Goal: Task Accomplishment & Management: Complete application form

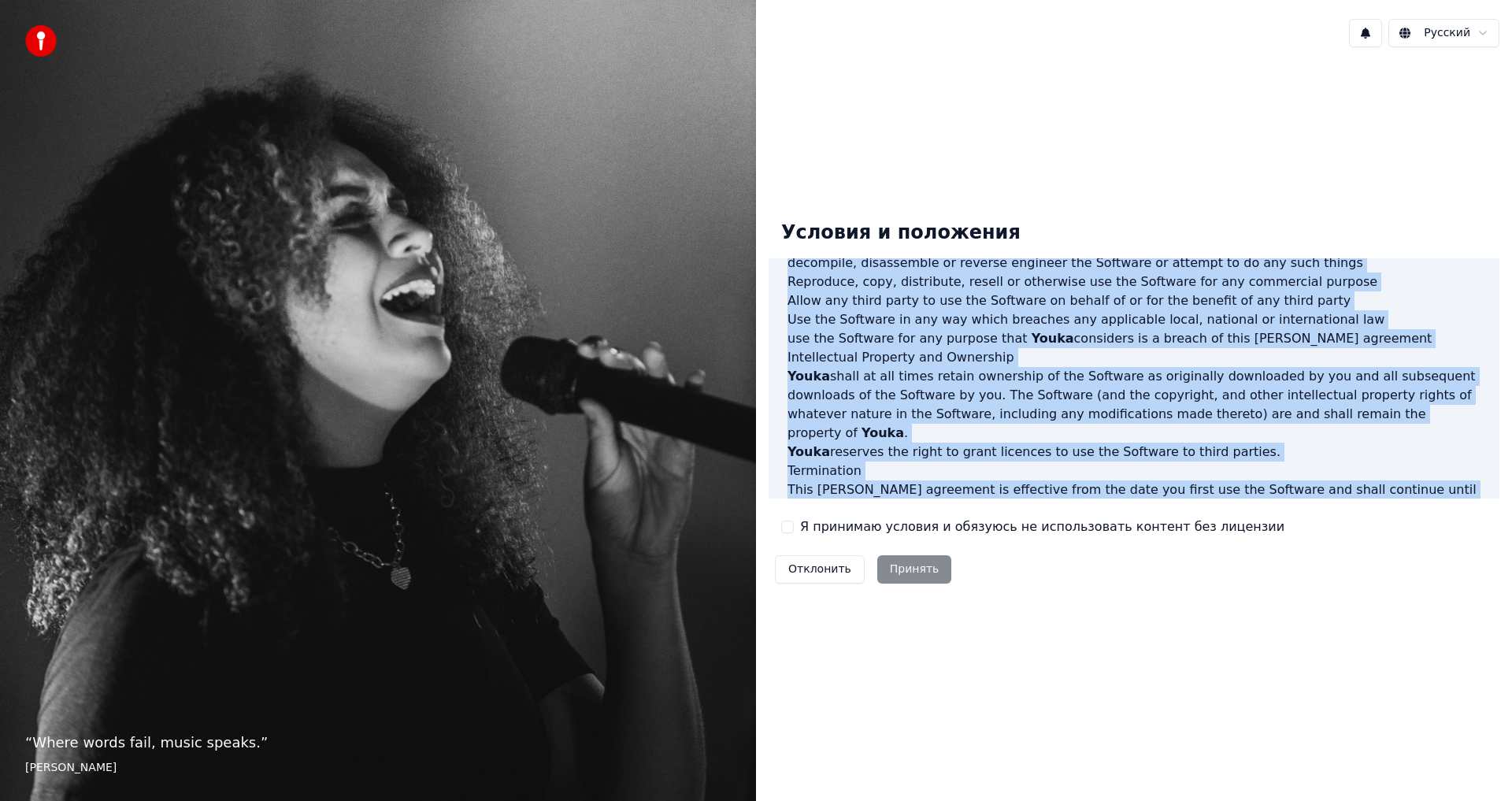
scroll to position [629, 0]
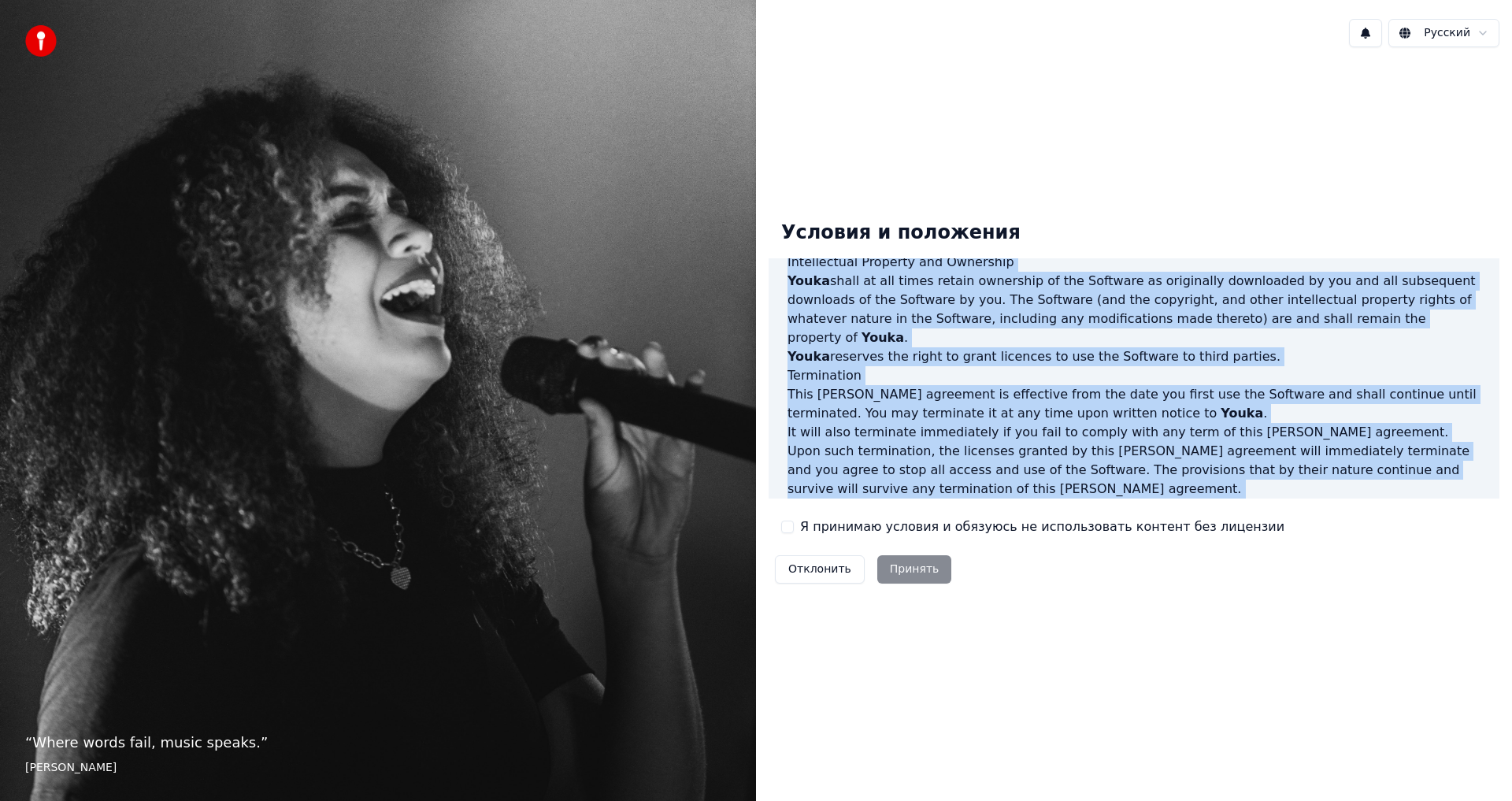
drag, startPoint x: 789, startPoint y: 284, endPoint x: 1464, endPoint y: 490, distance: 705.7
click at [1464, 490] on div "End-User License Agreement ([PERSON_NAME]) of Youka This End-User License Agree…" at bounding box center [1134, 379] width 731 height 241
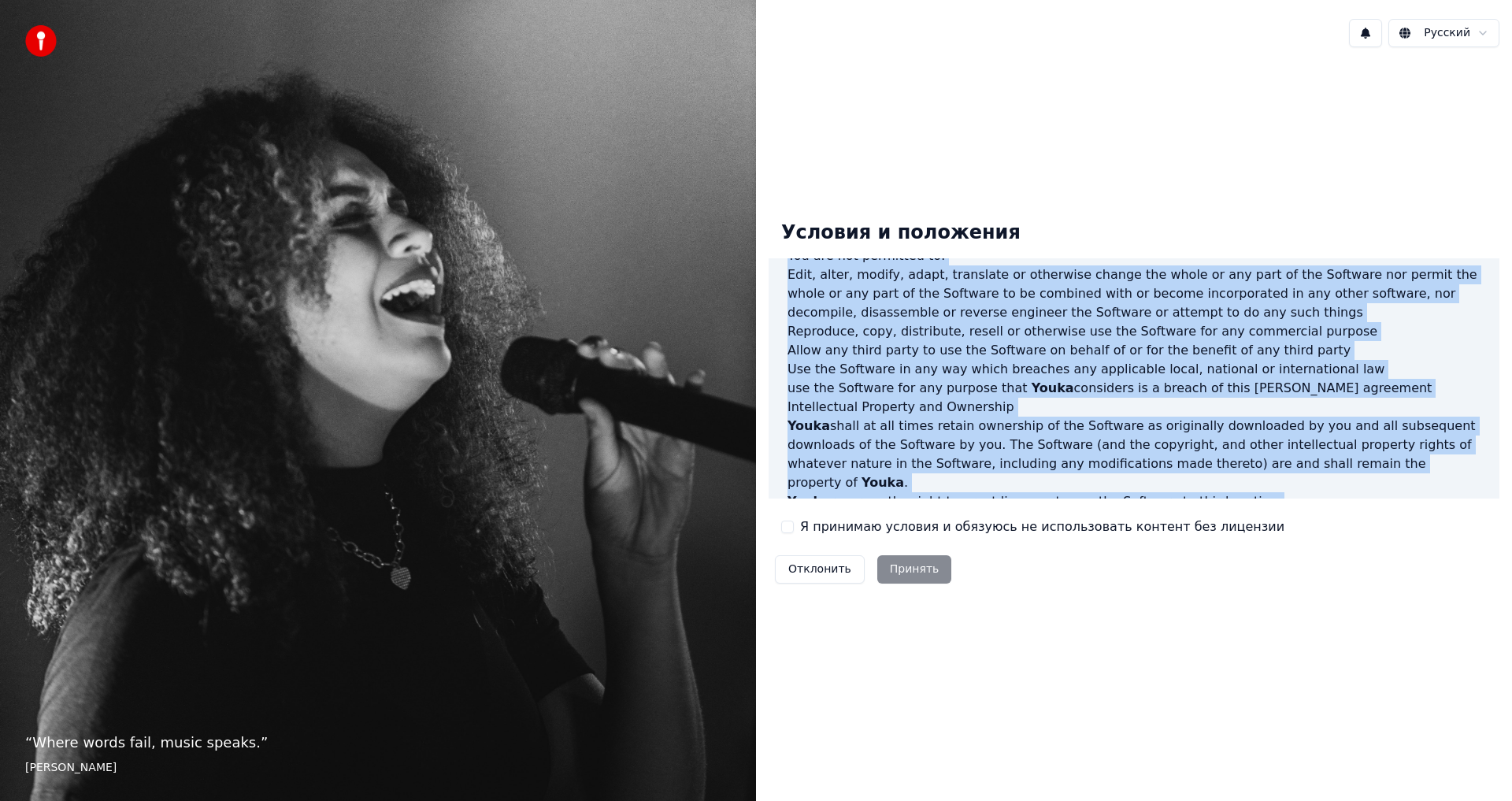
scroll to position [394, 0]
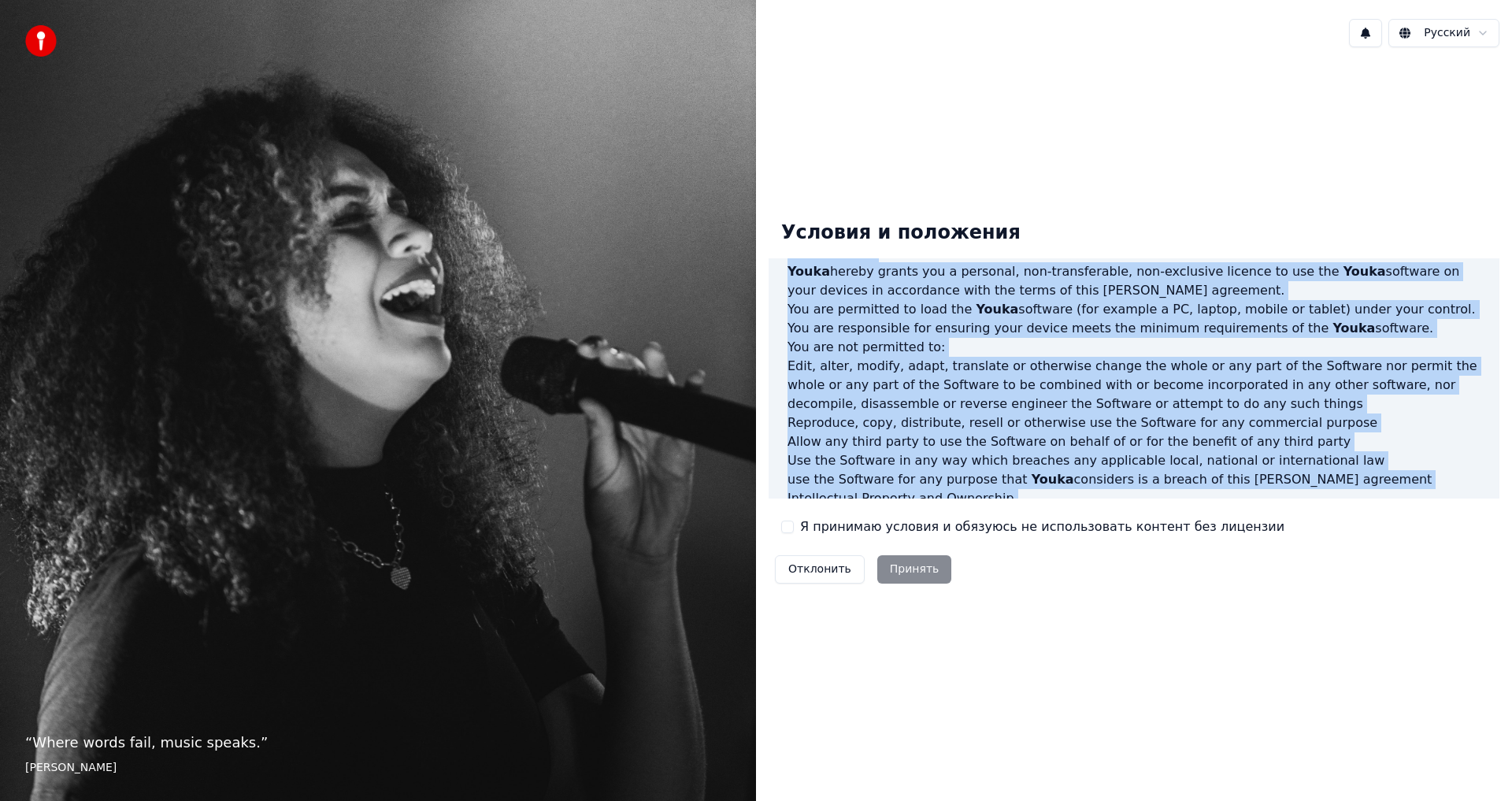
click at [1137, 489] on h3 "Intellectual Property and Ownership" at bounding box center [1134, 498] width 693 height 19
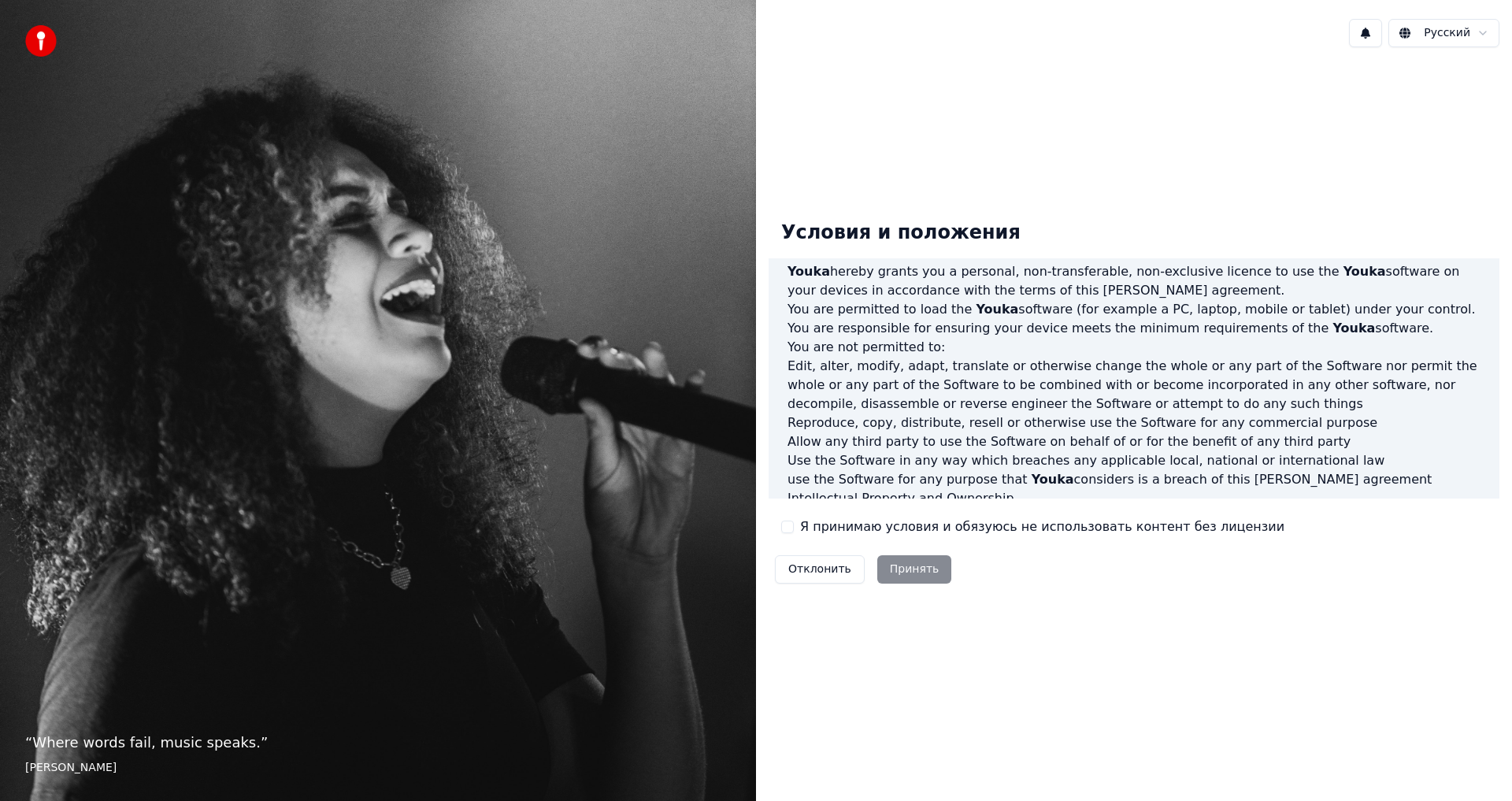
click at [784, 526] on button "Я принимаю условия и обязуюсь не использовать контент без лицензии" at bounding box center [787, 526] width 13 height 13
click at [906, 573] on button "Принять" at bounding box center [915, 569] width 75 height 28
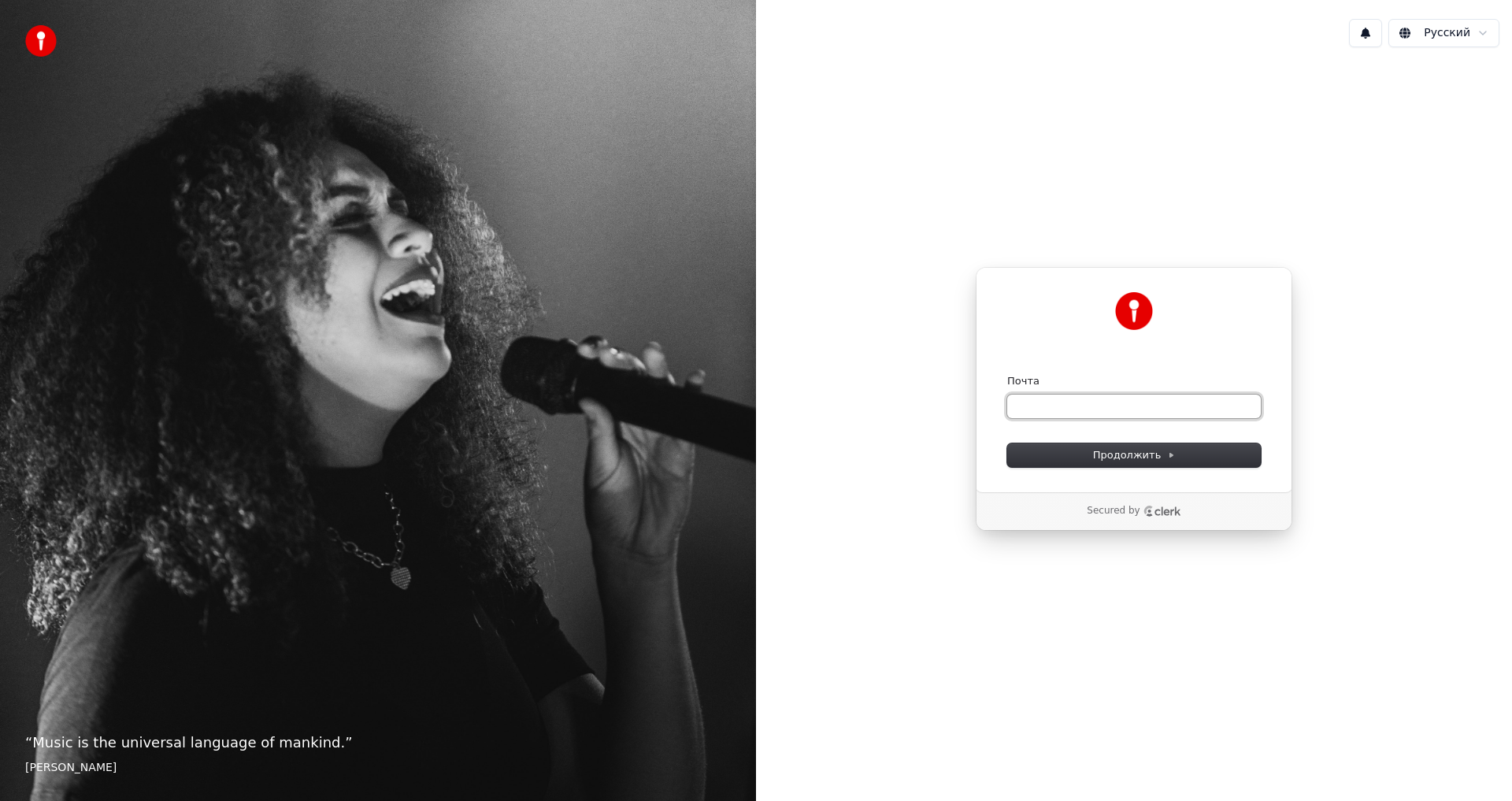
click at [1023, 401] on input "Почта" at bounding box center [1134, 406] width 254 height 24
click at [1146, 453] on span "Продолжить" at bounding box center [1134, 455] width 83 height 14
type input "**********"
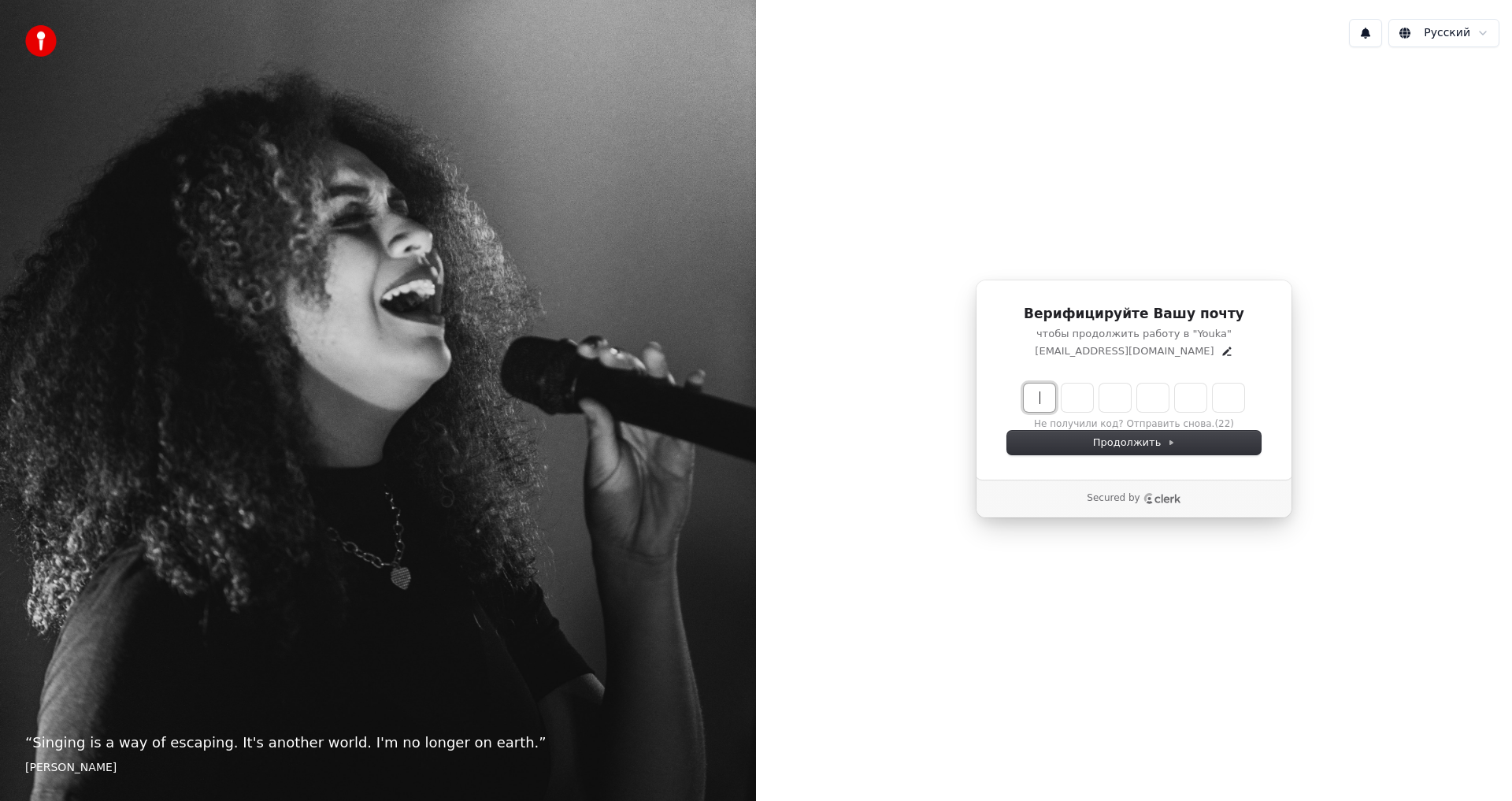
click at [1056, 400] on input "Enter verification code" at bounding box center [1149, 398] width 252 height 28
paste input "******"
type input "******"
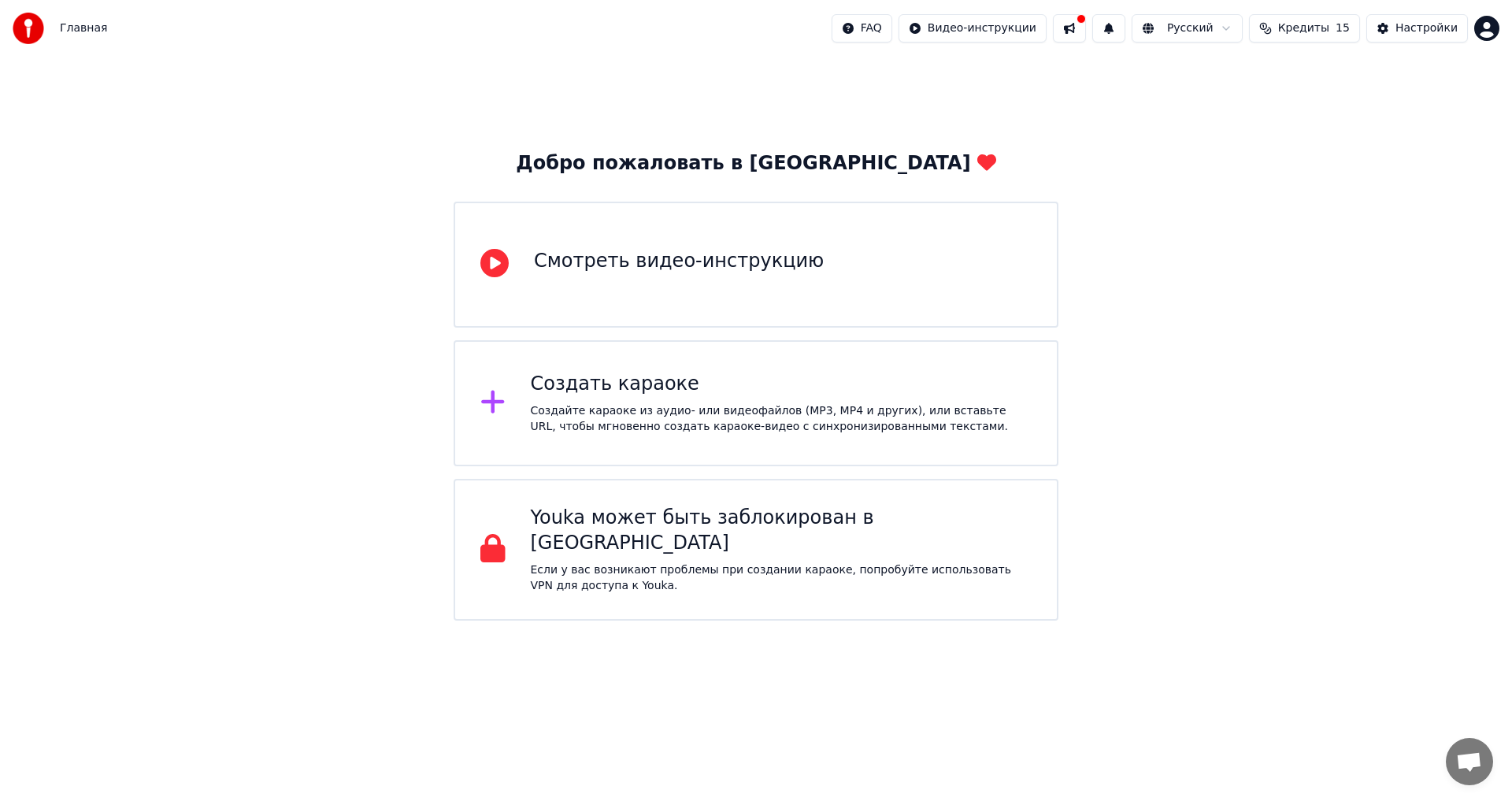
click at [658, 265] on div "Смотреть видео-инструкцию" at bounding box center [679, 261] width 290 height 25
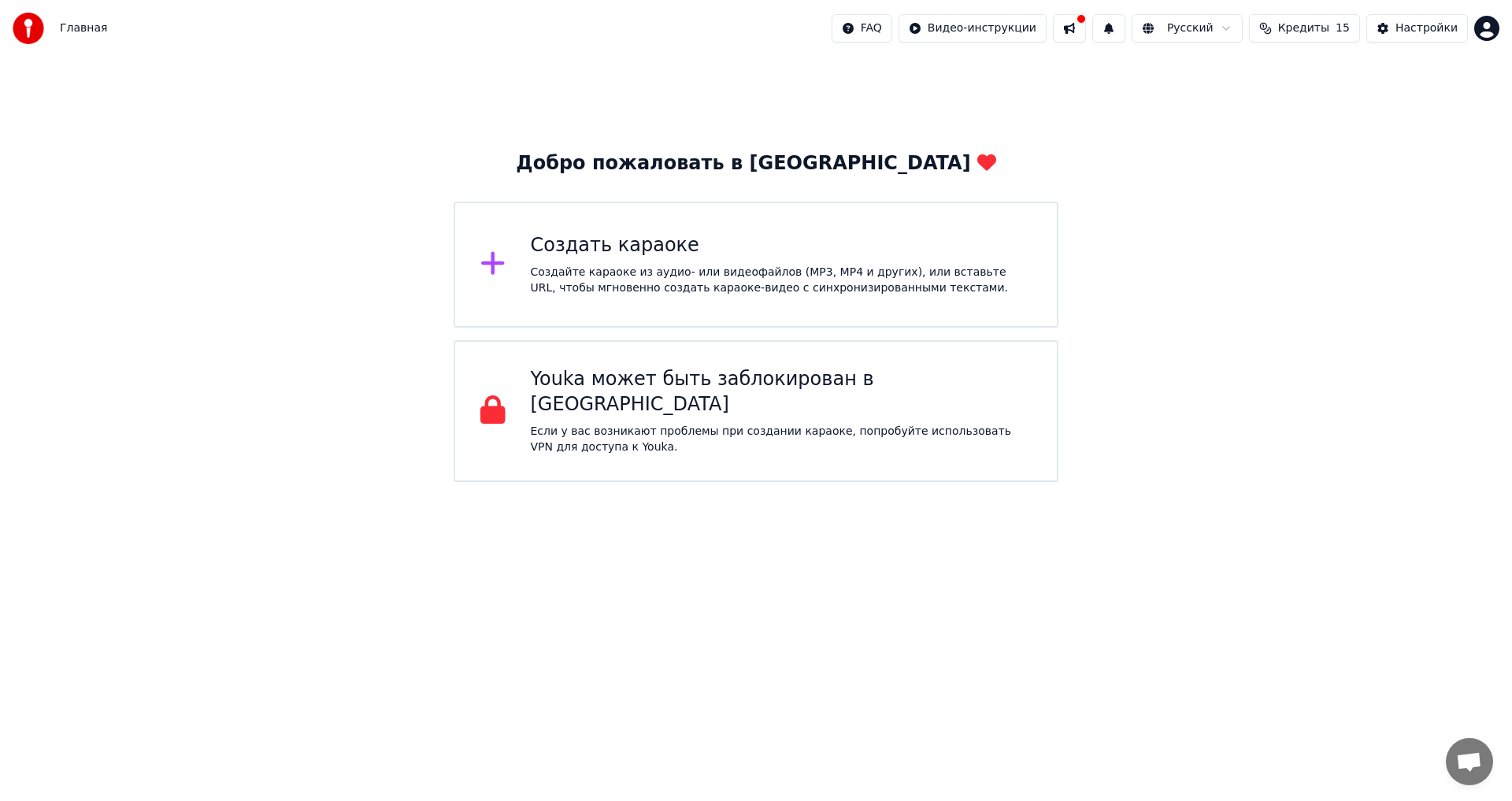
click at [320, 28] on div "Главная FAQ Видео-инструкции Русский Кредиты 15 Настройки" at bounding box center [756, 28] width 1512 height 57
click at [309, 2] on div "Главная FAQ Видео-инструкции Русский Кредиты 15 Настройки" at bounding box center [756, 28] width 1512 height 57
click at [218, 39] on div "Главная FAQ Видео-инструкции Русский Кредиты 15 Настройки" at bounding box center [756, 28] width 1512 height 57
